Goal: Check status: Check status

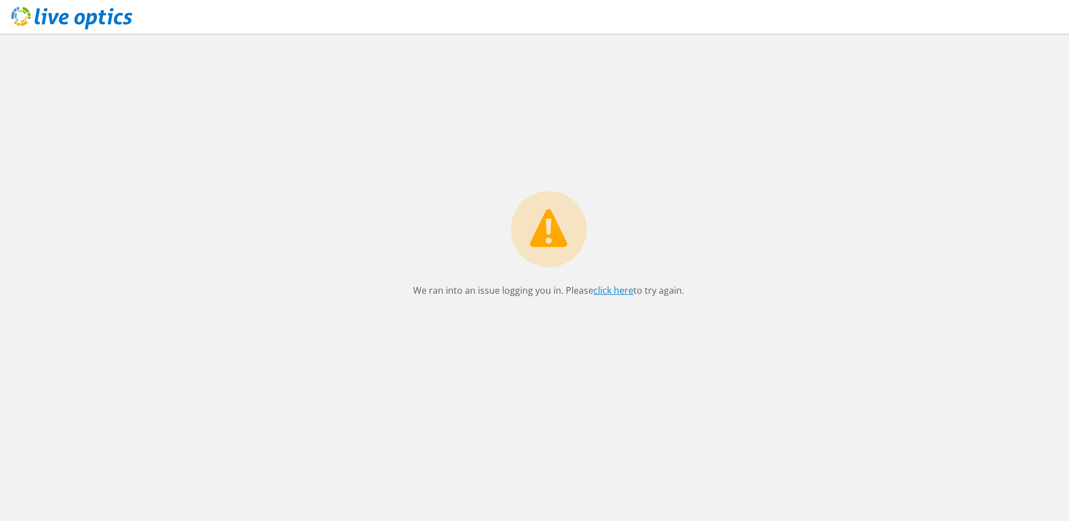
click at [609, 291] on link "click here" at bounding box center [613, 290] width 40 height 12
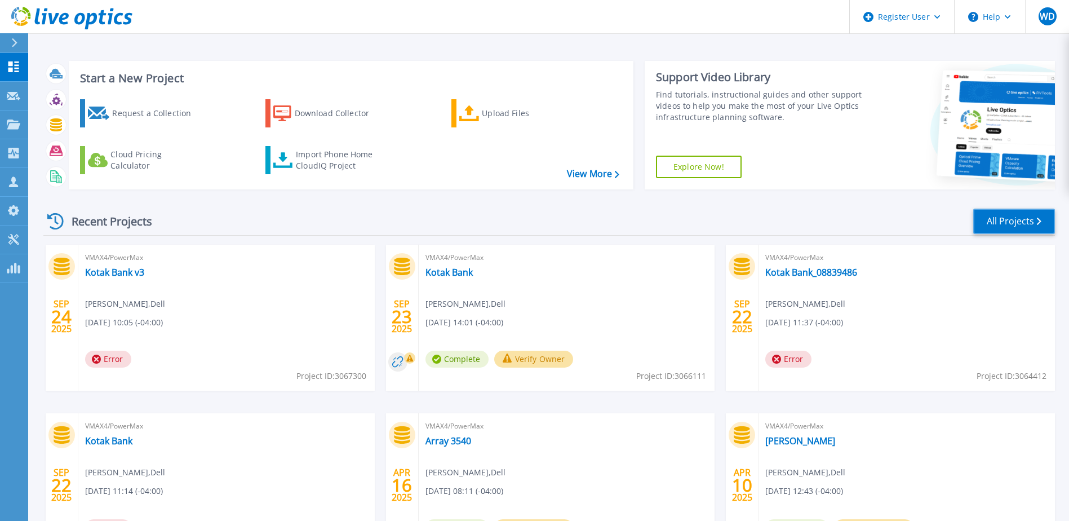
click at [1015, 222] on link "All Projects" at bounding box center [1014, 220] width 82 height 25
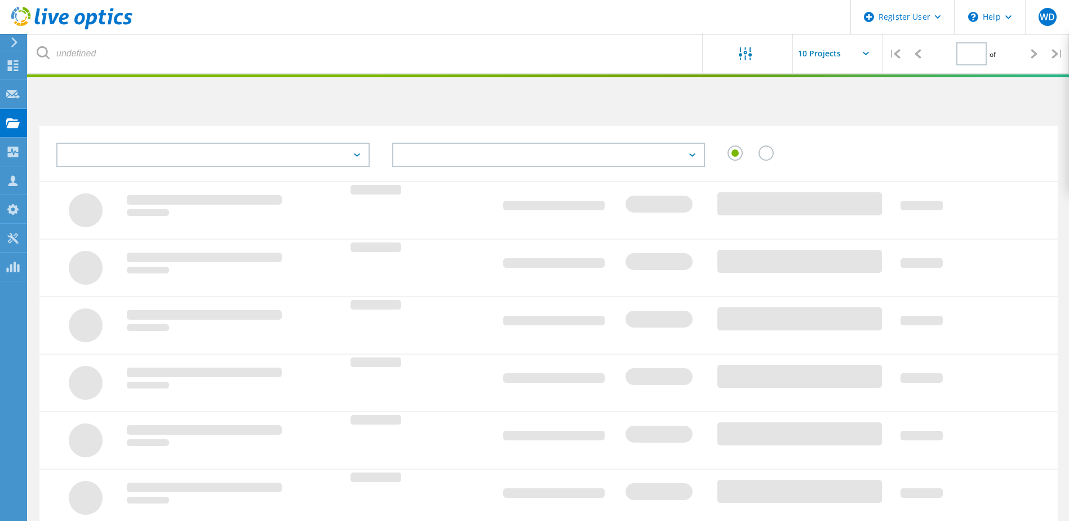
type input "1"
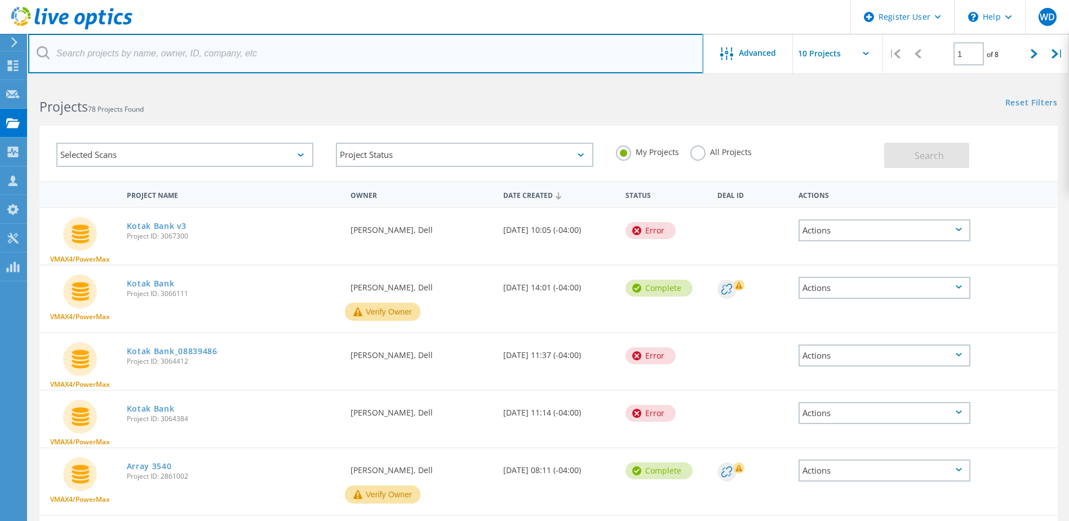
click at [132, 50] on input "text" at bounding box center [365, 53] width 675 height 39
type input "3046249"
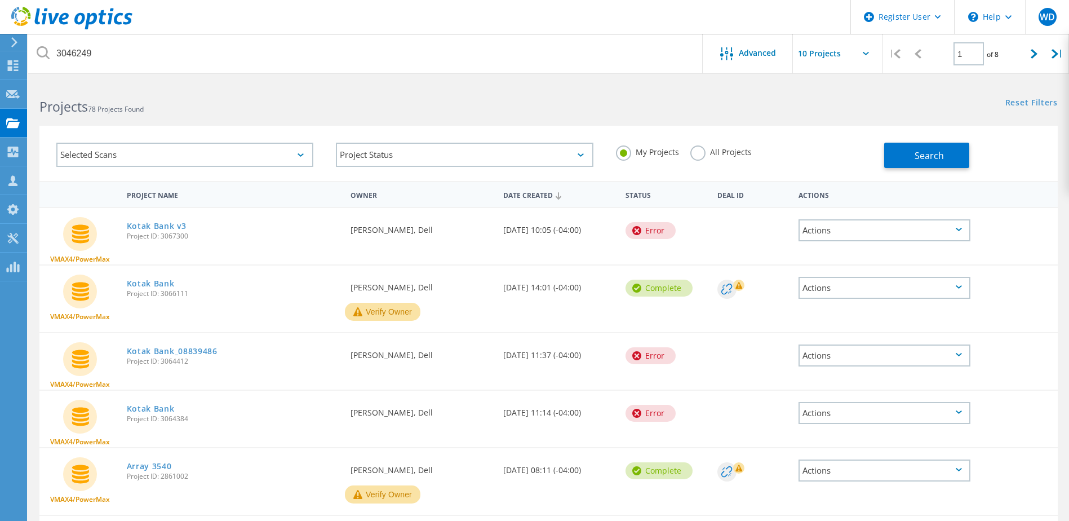
click at [694, 154] on label "All Projects" at bounding box center [720, 150] width 61 height 11
click at [0, 0] on input "All Projects" at bounding box center [0, 0] width 0 height 0
click at [929, 161] on span "Search" at bounding box center [928, 155] width 29 height 12
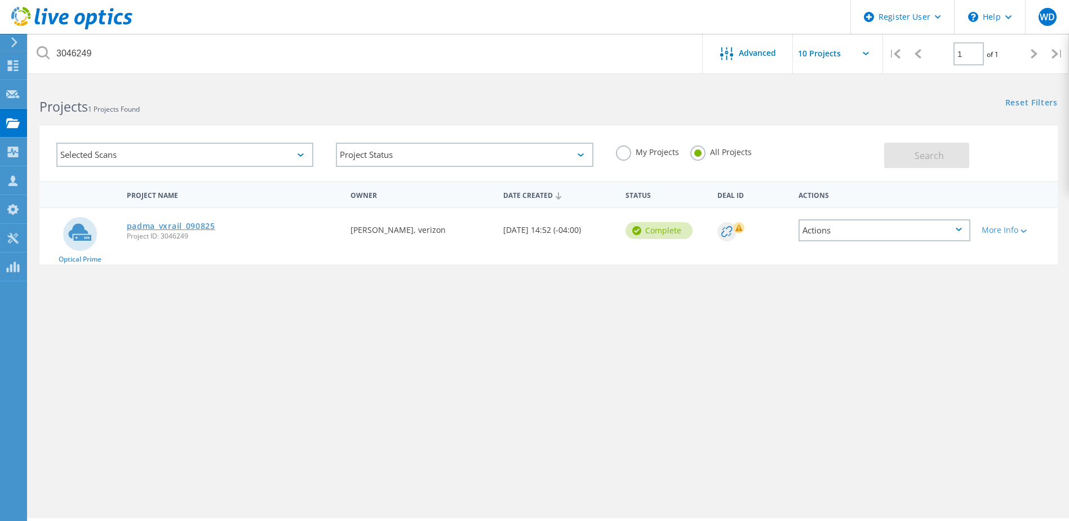
click at [207, 226] on link "padma_vxrail_090825" at bounding box center [171, 226] width 88 height 8
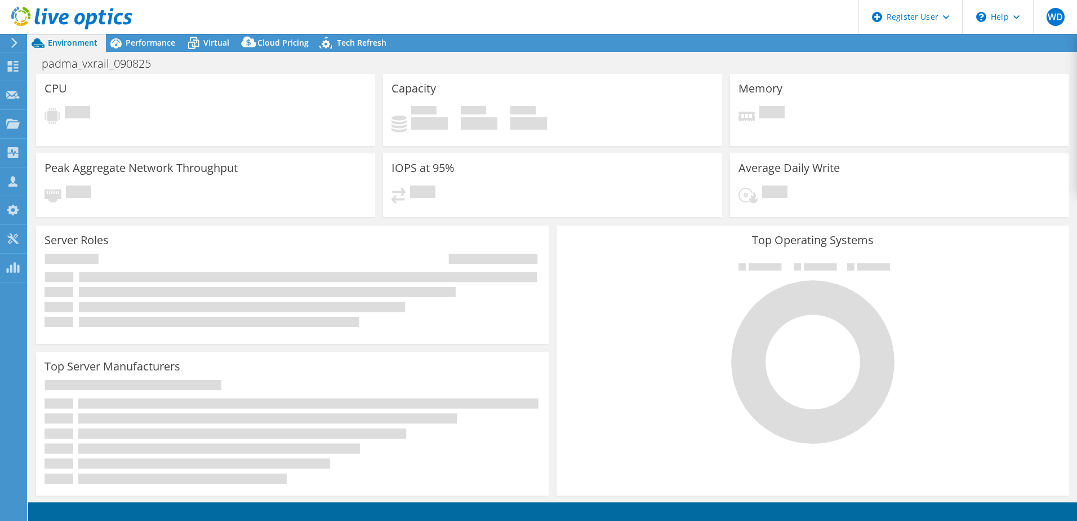
select select "USD"
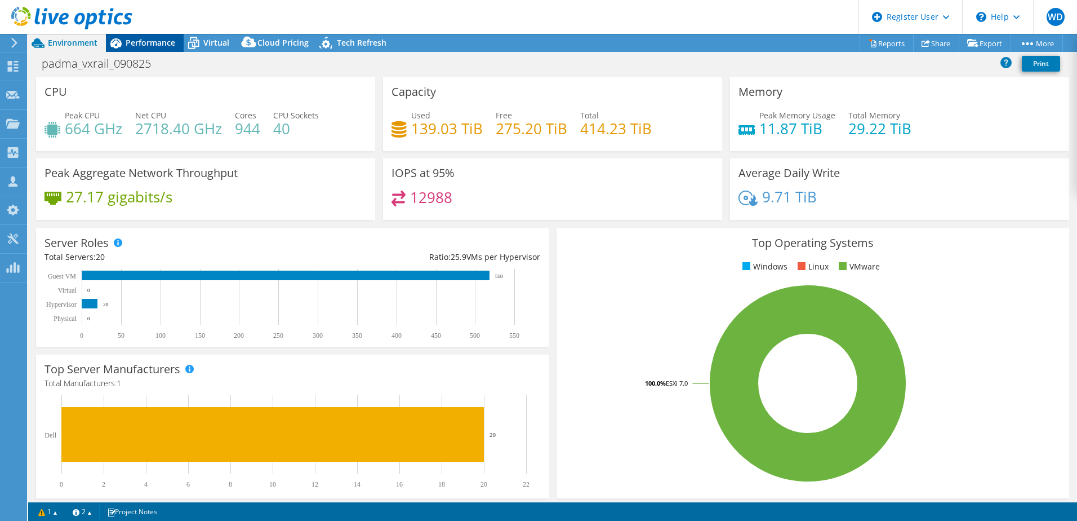
click at [167, 45] on span "Performance" at bounding box center [151, 42] width 50 height 11
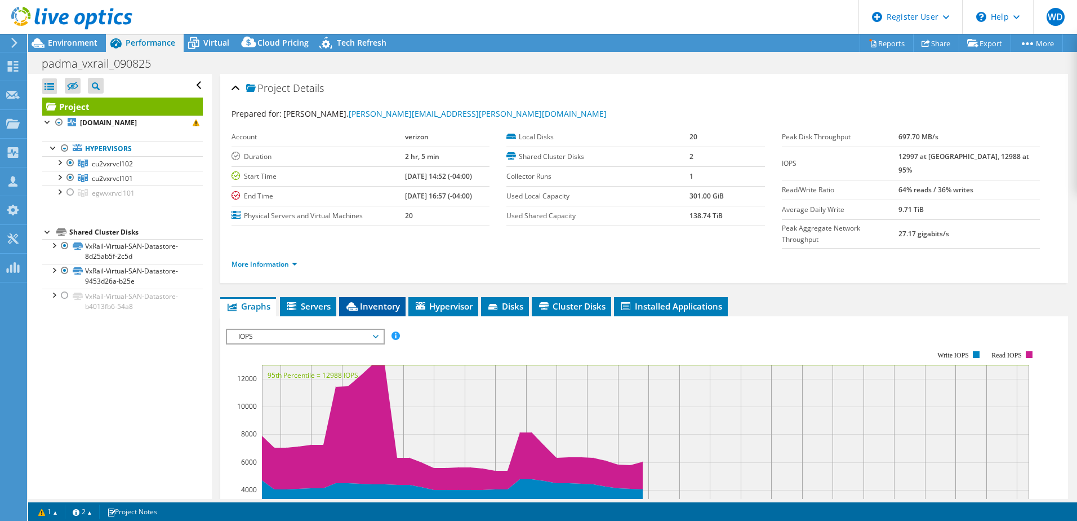
click at [370, 297] on li "Inventory" at bounding box center [372, 306] width 66 height 19
